Goal: Check status

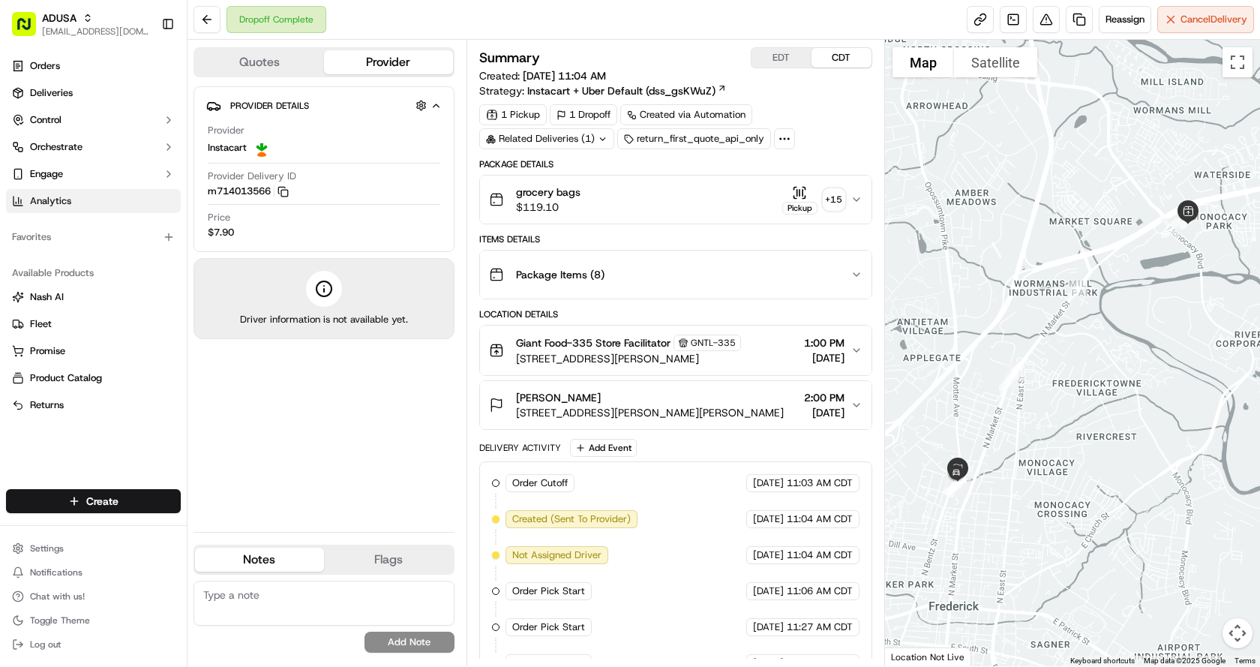
click at [51, 197] on span "Analytics" at bounding box center [50, 201] width 41 height 14
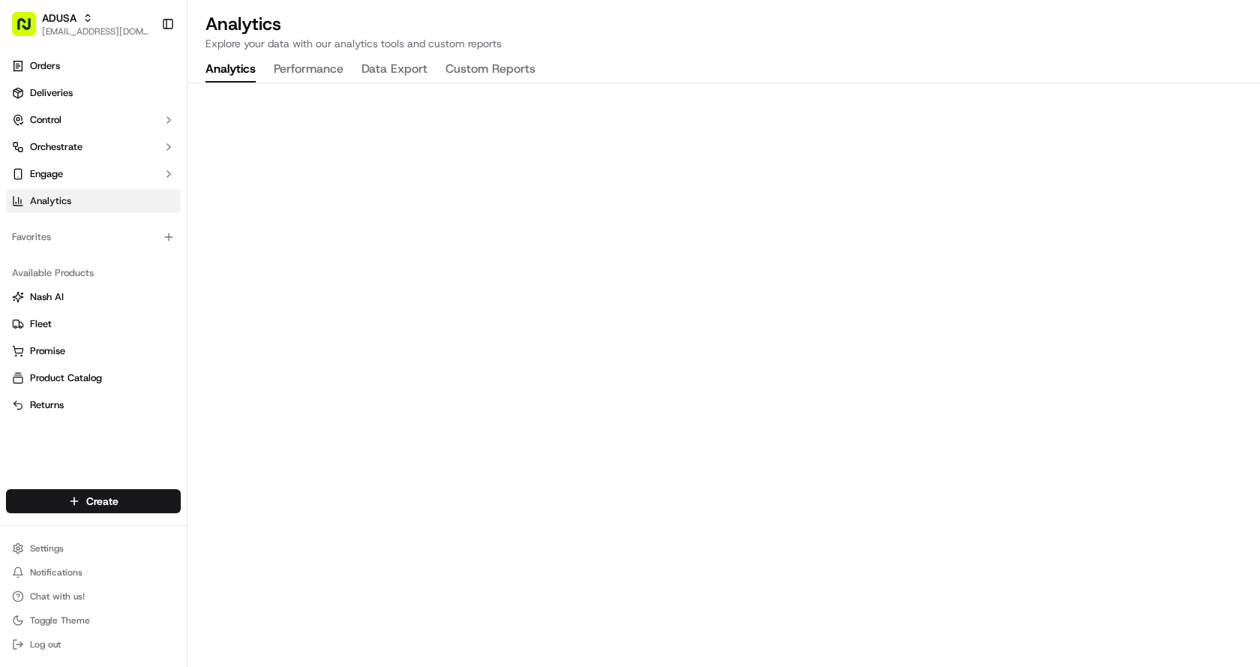
click at [400, 72] on button "Data Export" at bounding box center [395, 70] width 66 height 26
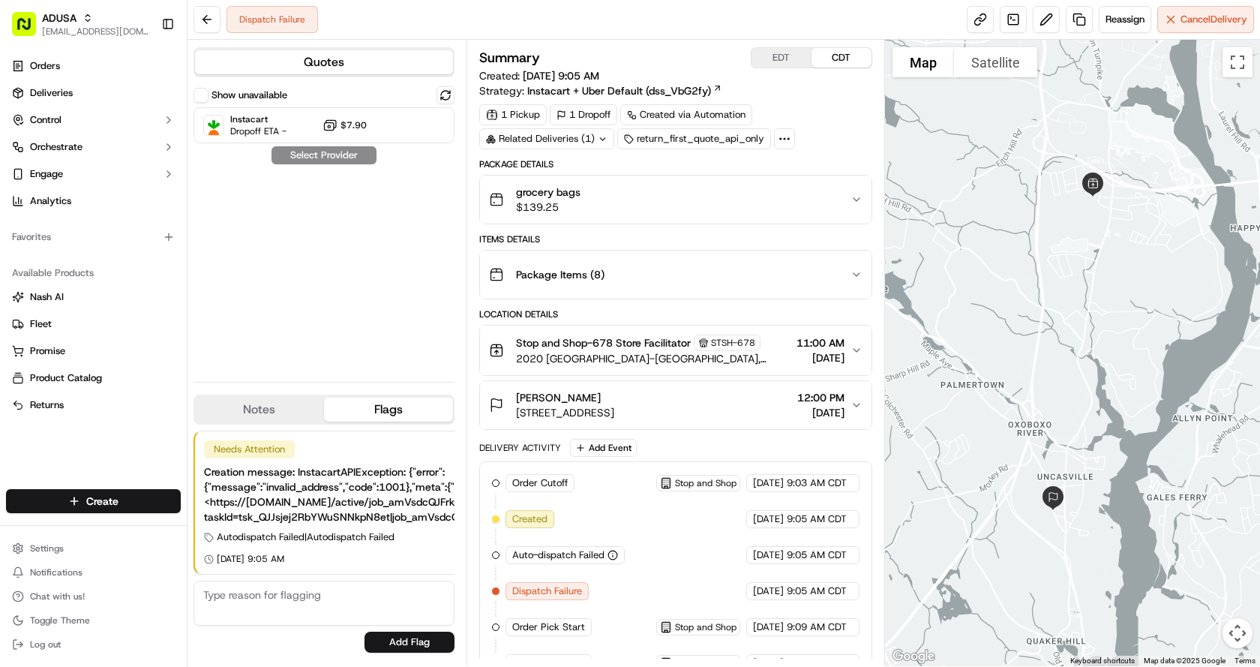
click at [832, 402] on span "12:00 PM" at bounding box center [820, 397] width 47 height 15
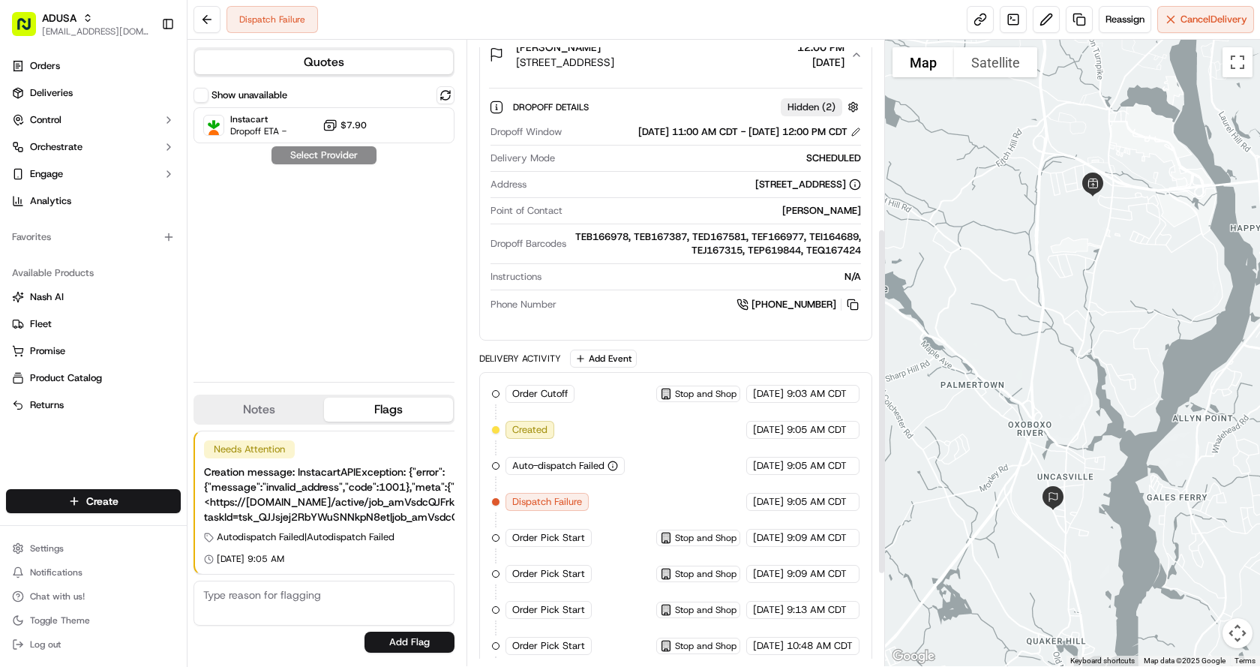
scroll to position [375, 0]
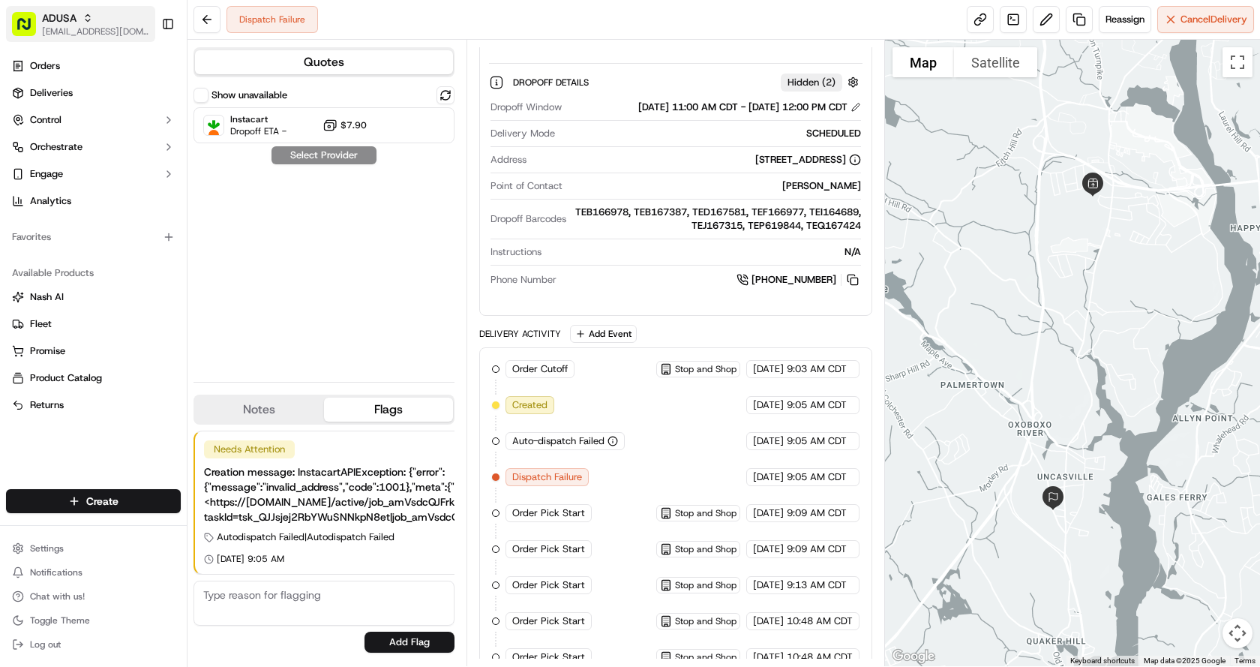
click at [52, 20] on span "ADUSA" at bounding box center [59, 18] width 35 height 15
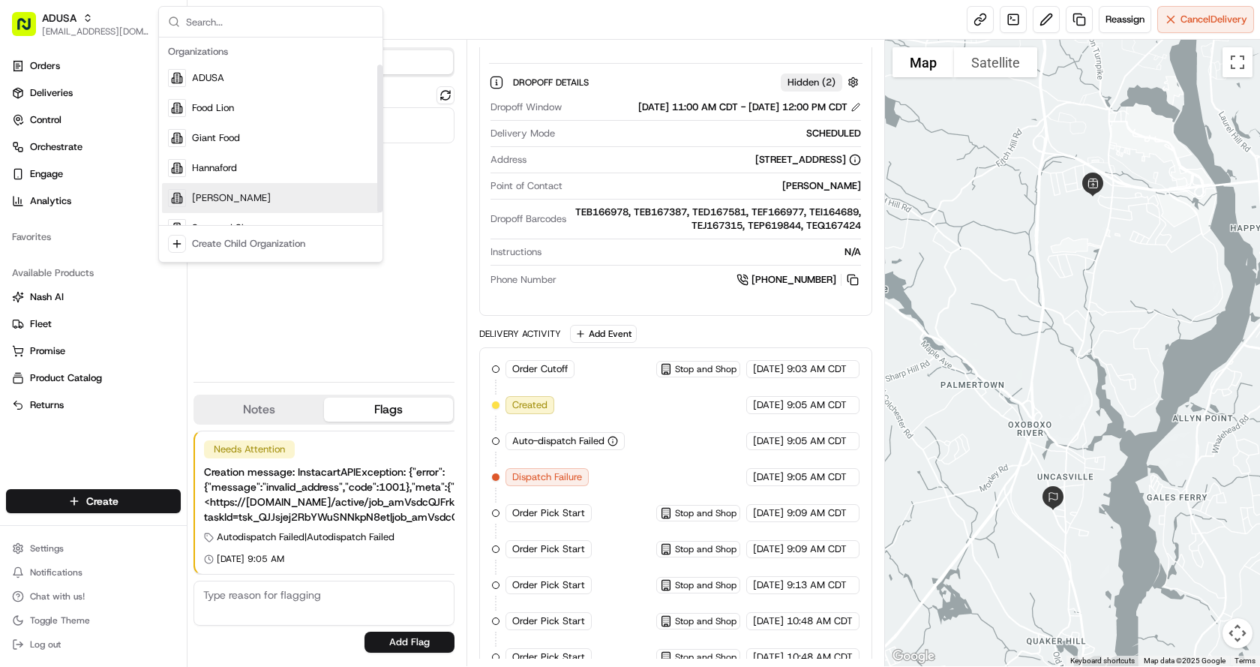
scroll to position [51, 0]
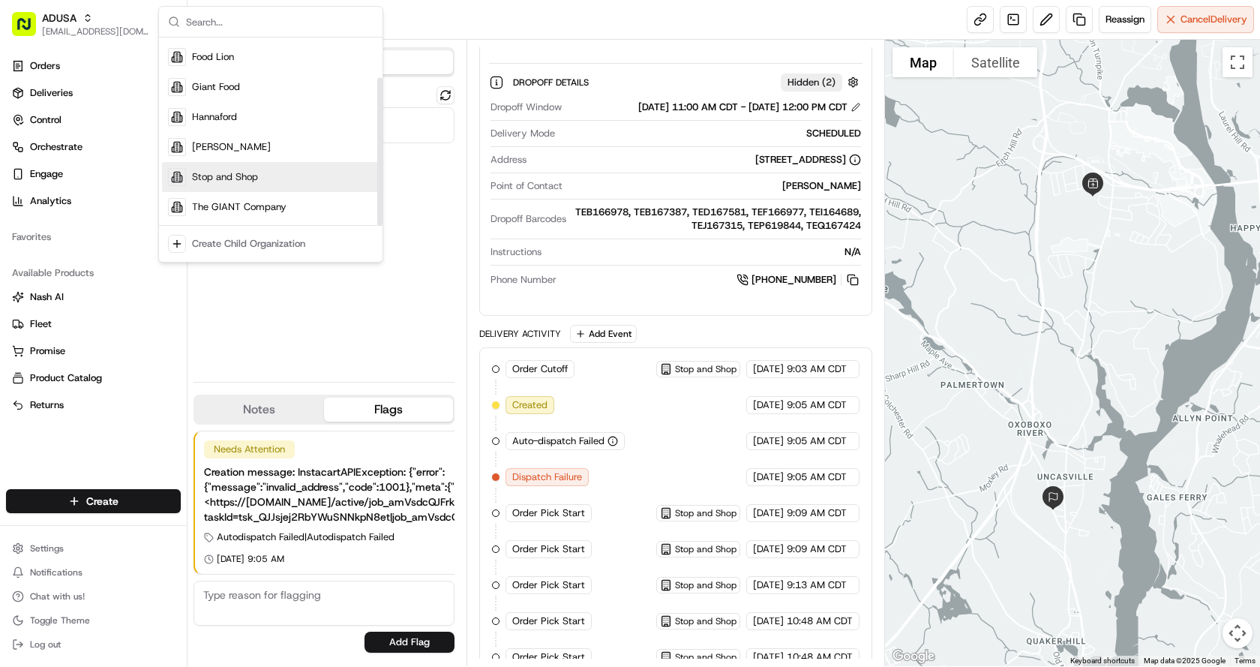
click at [234, 183] on span "Stop and Shop" at bounding box center [225, 177] width 66 height 14
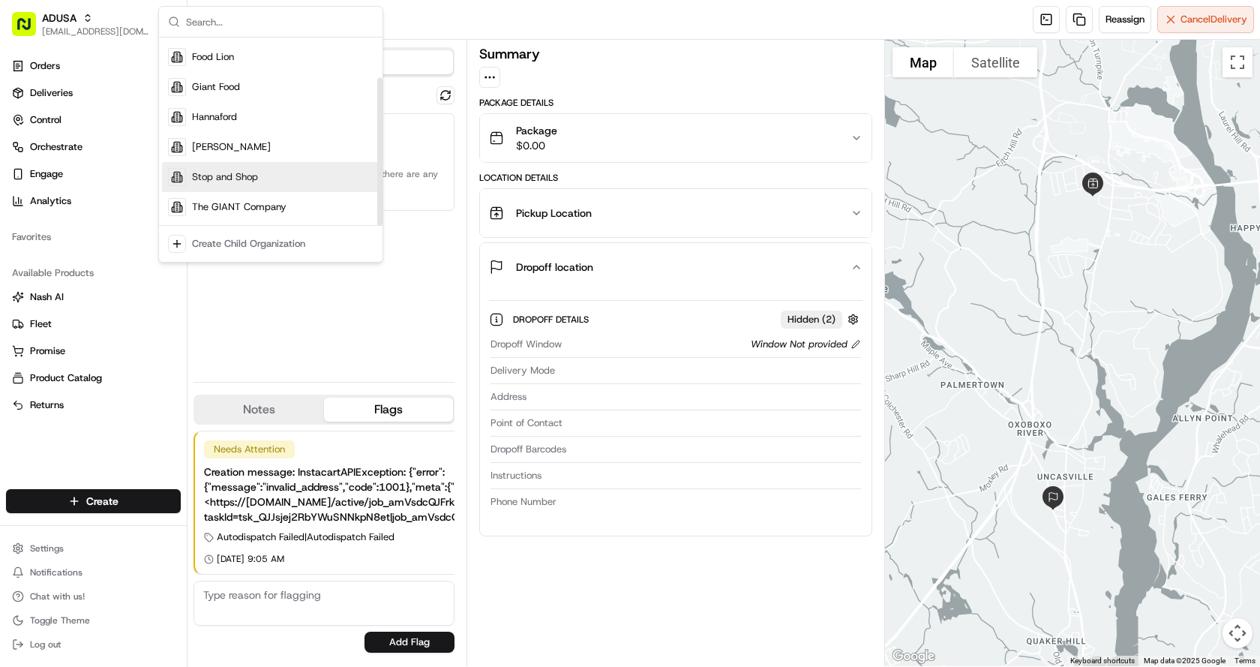
scroll to position [0, 0]
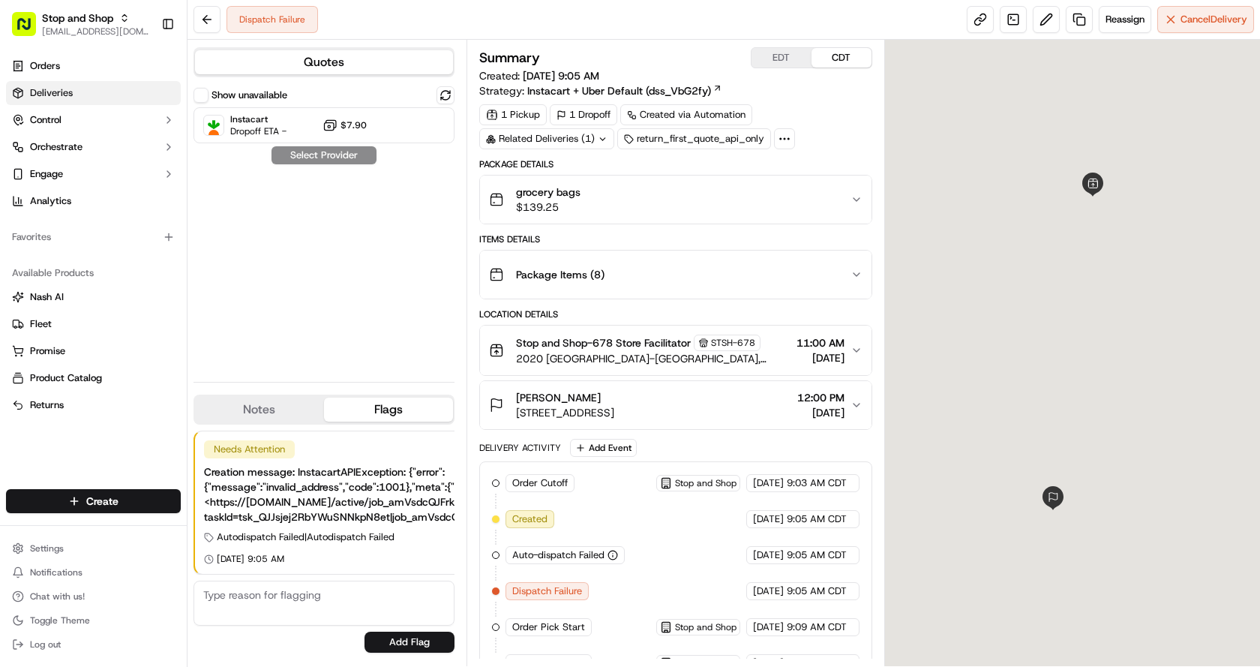
click at [90, 83] on link "Deliveries" at bounding box center [93, 93] width 175 height 24
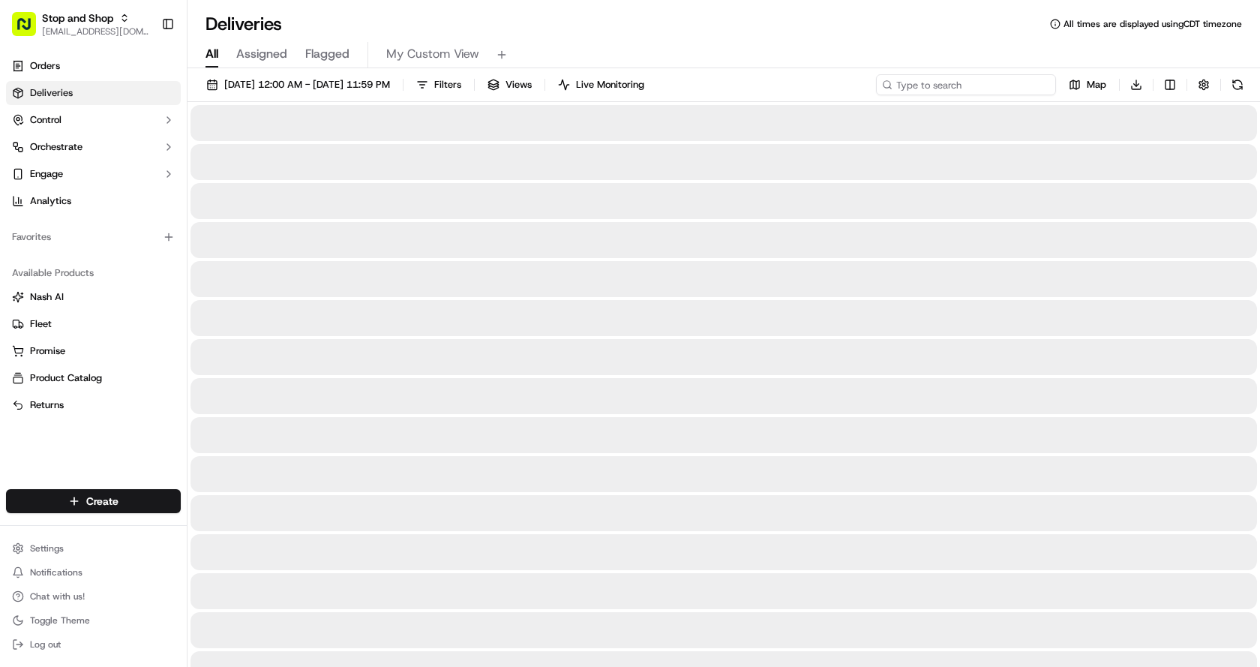
click at [958, 86] on input at bounding box center [966, 84] width 180 height 21
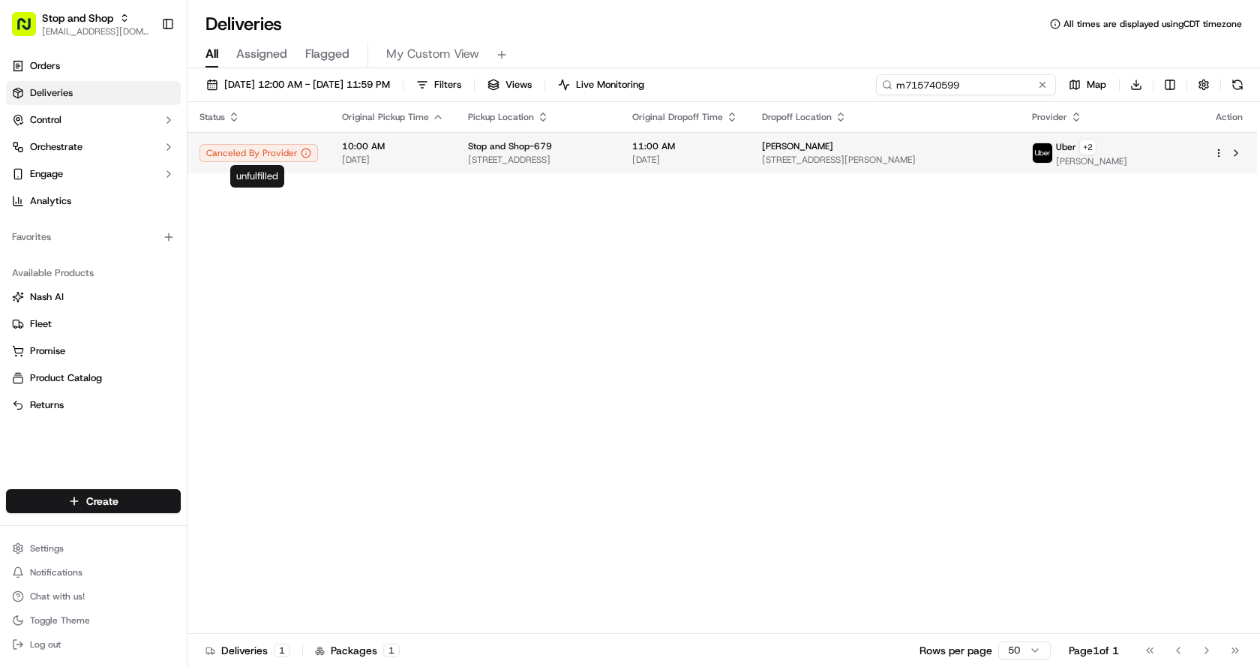
type input "m715740599"
click at [392, 150] on span "10:00 AM" at bounding box center [393, 146] width 102 height 12
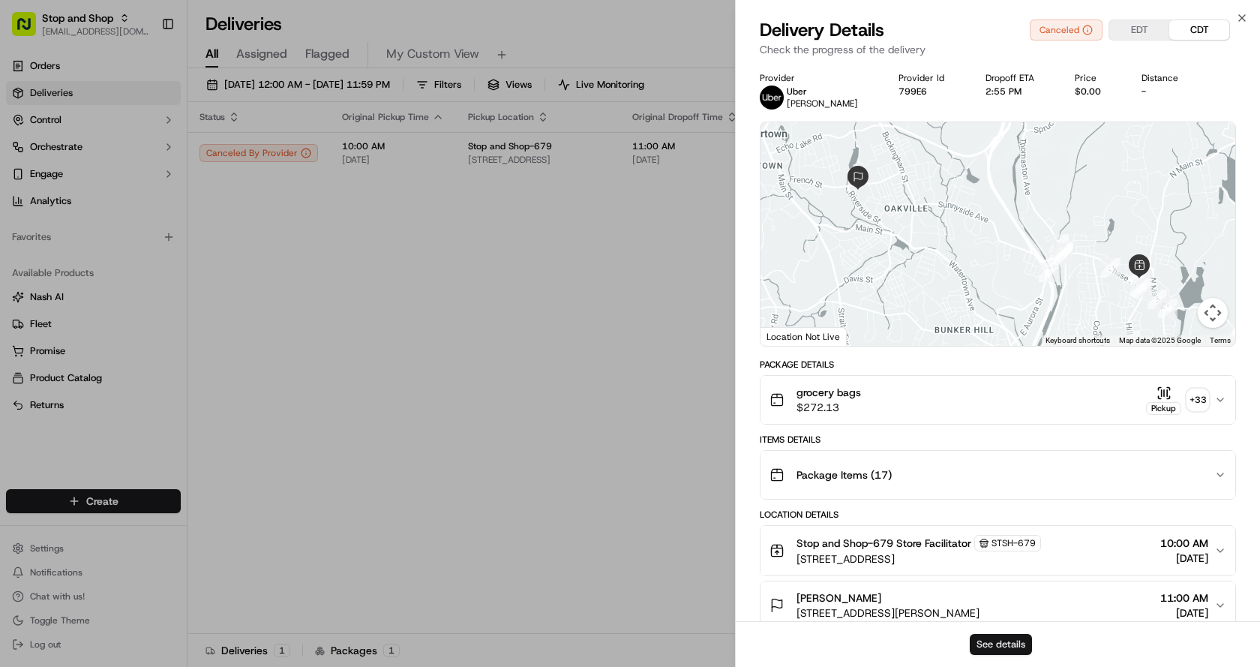
click at [989, 637] on button "See details" at bounding box center [1001, 644] width 62 height 21
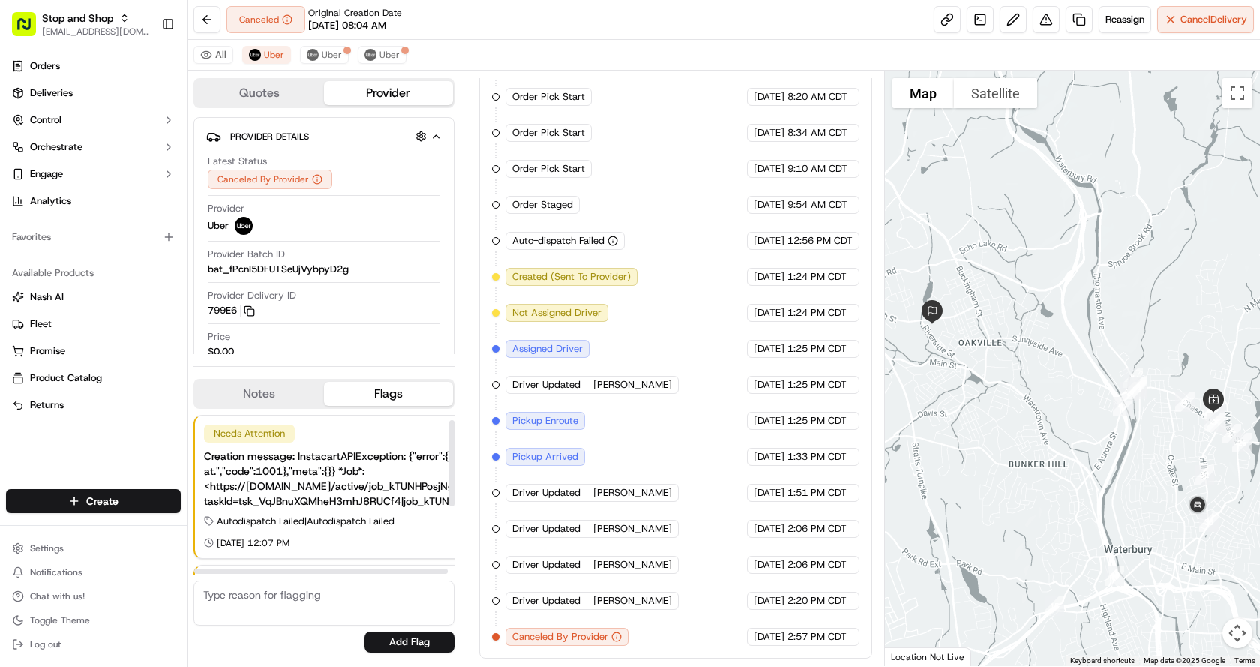
scroll to position [134, 0]
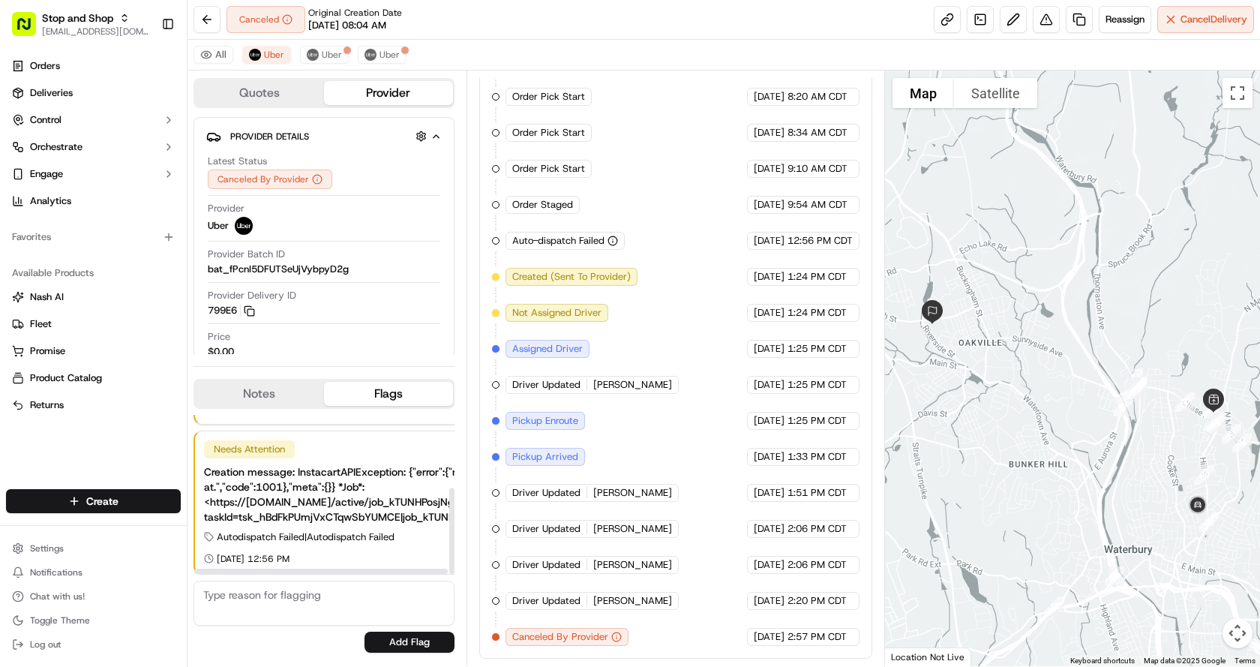
drag, startPoint x: 451, startPoint y: 529, endPoint x: 457, endPoint y: 580, distance: 51.4
click at [455, 575] on div at bounding box center [451, 531] width 5 height 87
click at [275, 95] on button "Quotes" at bounding box center [259, 93] width 129 height 24
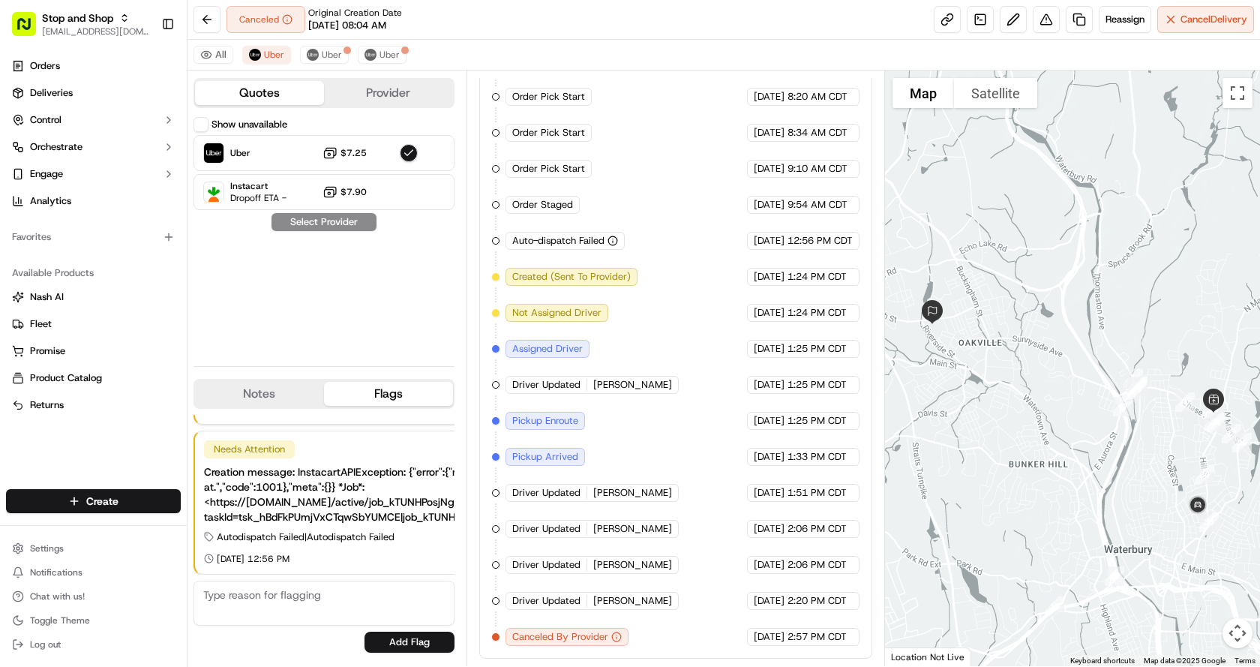
click at [374, 93] on button "Provider" at bounding box center [388, 93] width 129 height 24
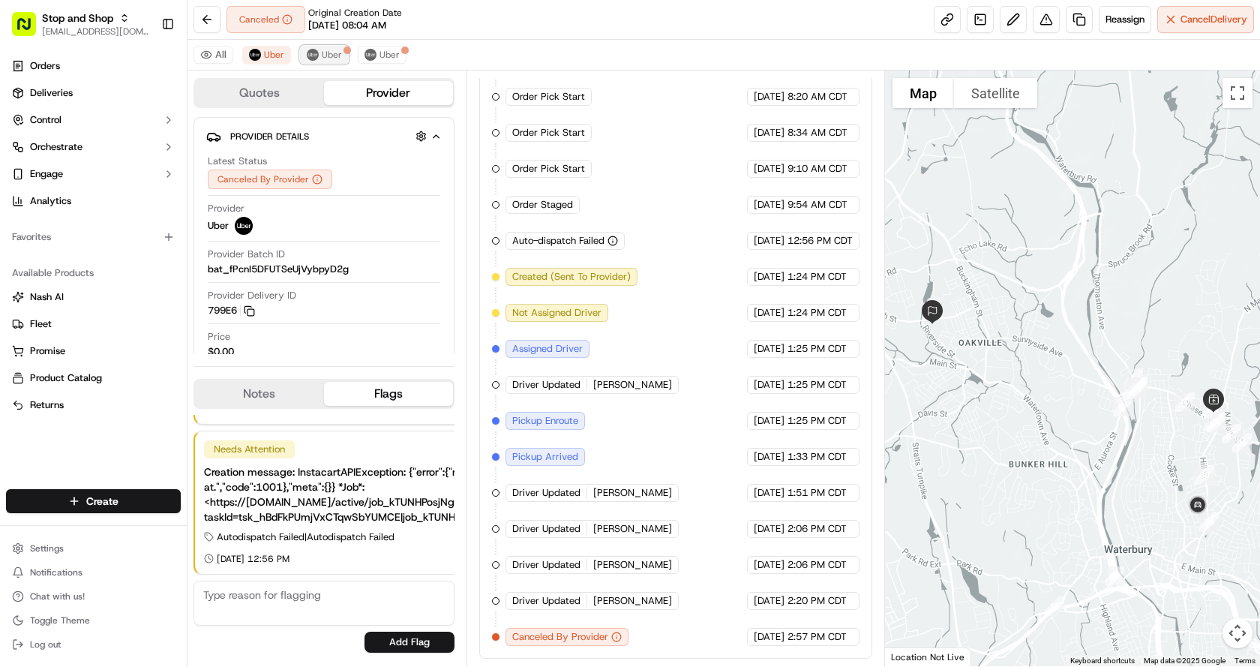
click at [317, 56] on img at bounding box center [313, 55] width 12 height 12
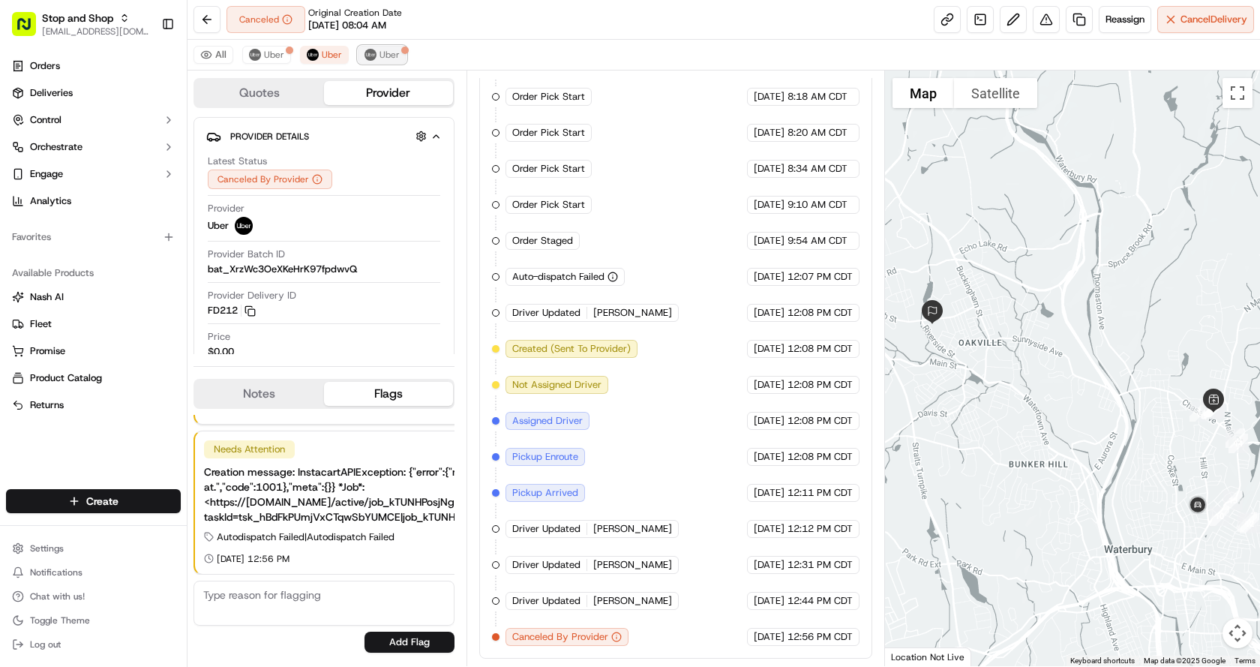
click at [383, 59] on span "Uber" at bounding box center [390, 55] width 20 height 12
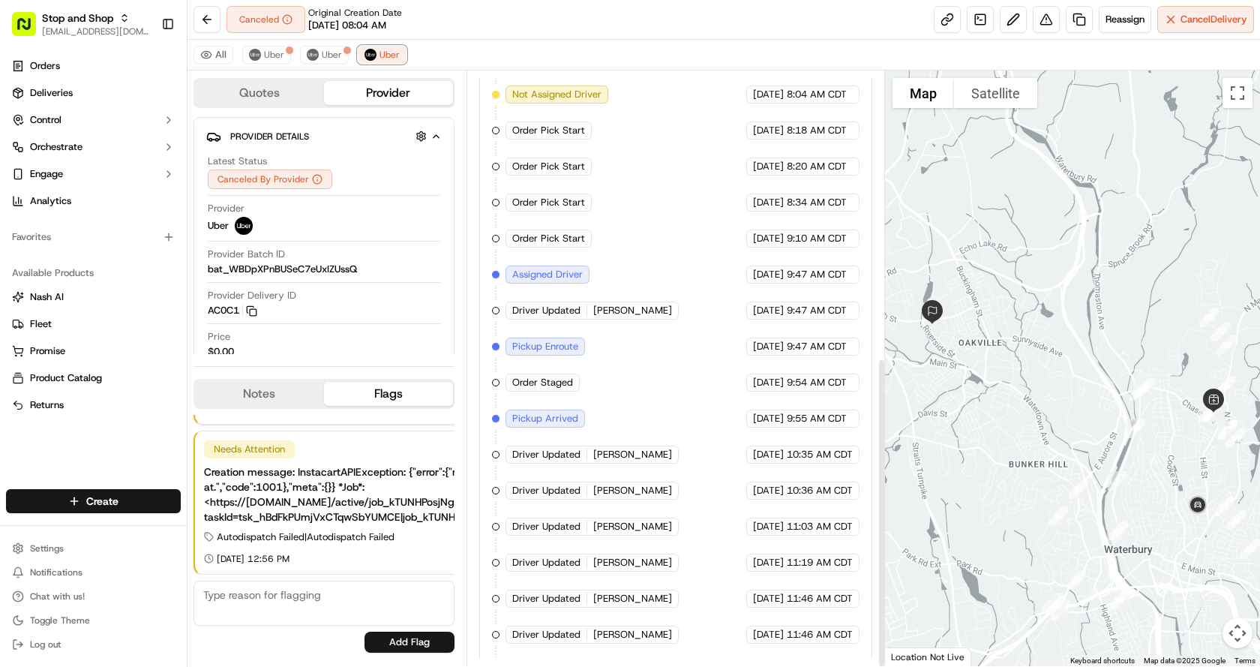
scroll to position [549, 0]
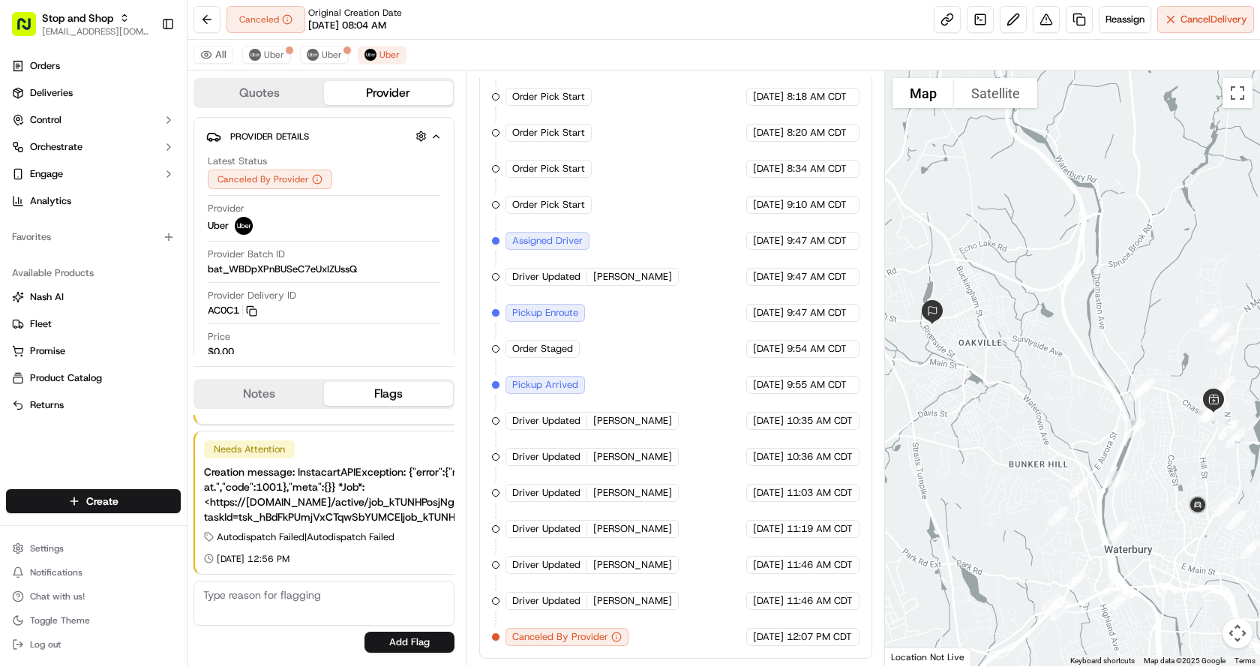
click at [878, 16] on div "Canceled Original Creation Date [DATE] 08:04 AM Reassign Cancel Delivery" at bounding box center [724, 20] width 1073 height 40
